Goal: Navigation & Orientation: Understand site structure

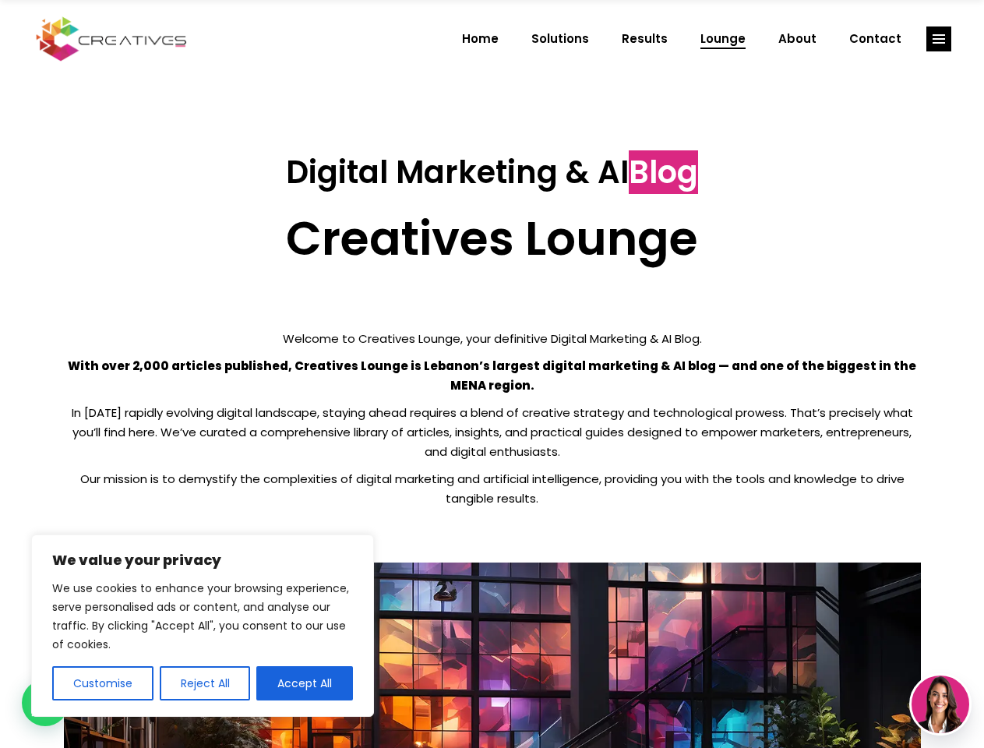
click at [492, 374] on p "With over 2,000 articles published, Creatives Lounge is Lebanon’s largest digit…" at bounding box center [492, 375] width 857 height 39
click at [102, 683] on button "Customise" at bounding box center [102, 683] width 101 height 34
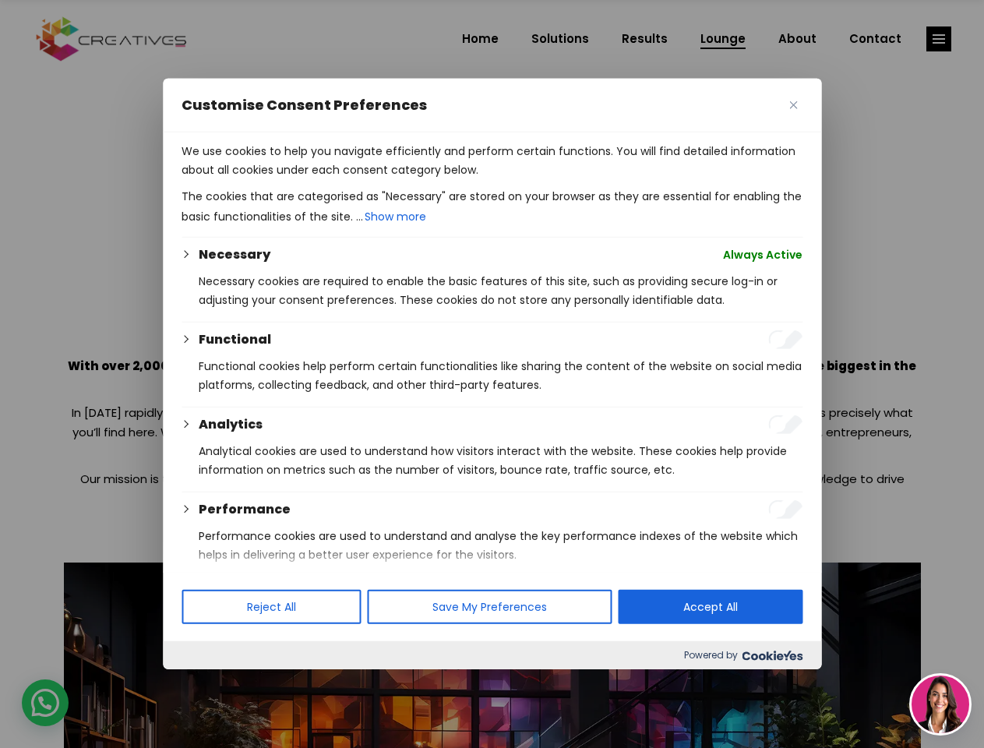
click at [204, 683] on div at bounding box center [492, 374] width 984 height 748
click at [305, 179] on p "We use cookies to help you navigate efficiently and perform certain functions. …" at bounding box center [492, 160] width 621 height 37
click at [939, 39] on div at bounding box center [492, 374] width 984 height 748
click at [940, 704] on img at bounding box center [941, 705] width 58 height 58
